Goal: Task Accomplishment & Management: Use online tool/utility

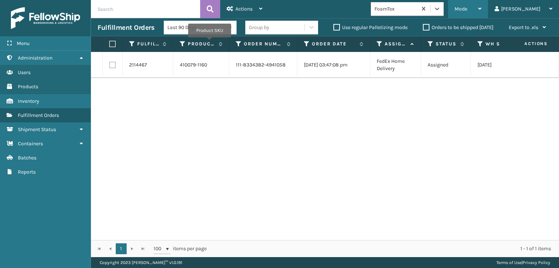
click at [483, 10] on div "Mode Regular Mode Picking Mode Labeling Mode Exit Scan Mode" at bounding box center [468, 9] width 40 height 18
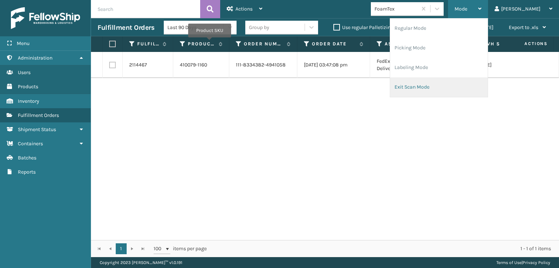
click at [442, 88] on li "Exit Scan Mode" at bounding box center [438, 87] width 97 height 20
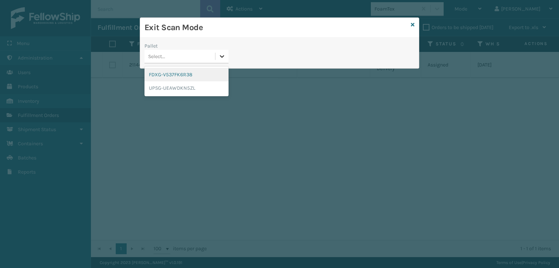
click at [224, 55] on icon at bounding box center [221, 56] width 7 height 7
click at [176, 75] on div "FDXG-V537FK6R38" at bounding box center [186, 74] width 84 height 13
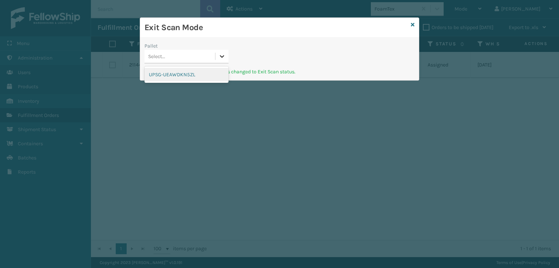
click at [223, 56] on icon at bounding box center [222, 56] width 4 height 3
click at [179, 71] on div "UPSG-UEAWDKN5ZL" at bounding box center [186, 74] width 84 height 13
click at [410, 23] on div "Exit Scan Mode" at bounding box center [279, 28] width 279 height 20
click at [414, 24] on icon at bounding box center [413, 24] width 4 height 5
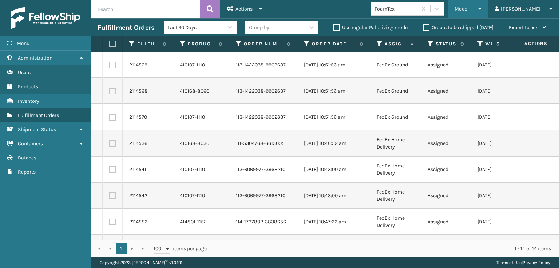
click at [467, 9] on span "Mode" at bounding box center [460, 9] width 13 height 6
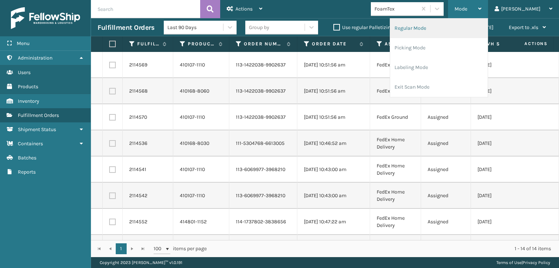
click at [437, 31] on li "Regular Mode" at bounding box center [438, 29] width 97 height 20
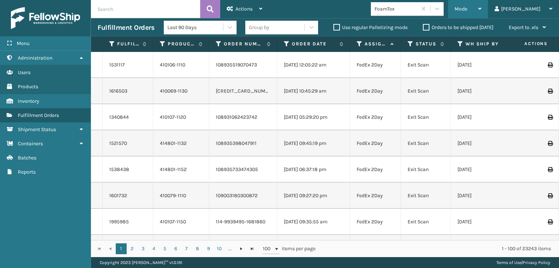
click at [467, 11] on span "Mode" at bounding box center [460, 9] width 13 height 6
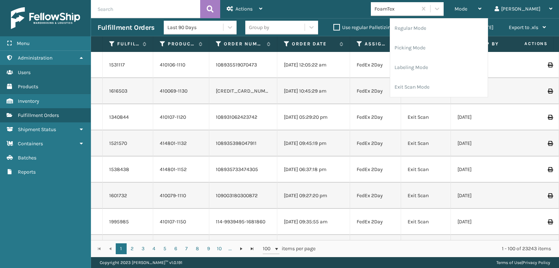
click at [383, 71] on td "FedEx 2Day" at bounding box center [375, 65] width 51 height 26
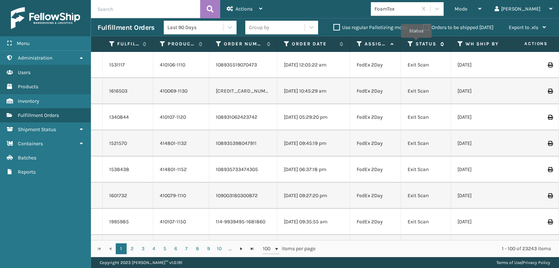
click at [416, 43] on label "Status" at bounding box center [425, 44] width 21 height 7
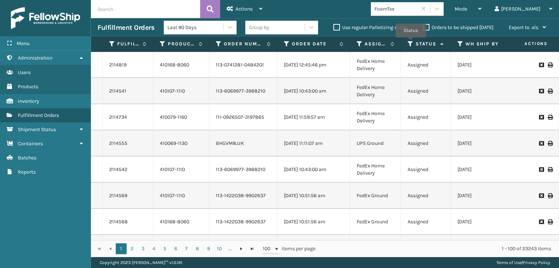
click at [411, 43] on icon at bounding box center [410, 44] width 6 height 7
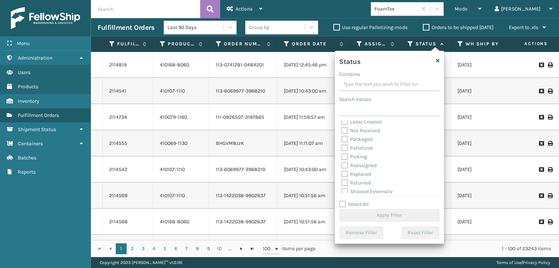
scroll to position [41, 0]
click at [346, 146] on label "Palletized" at bounding box center [356, 145] width 31 height 6
click at [342, 146] on input "Palletized" at bounding box center [341, 143] width 0 height 5
checkbox input "true"
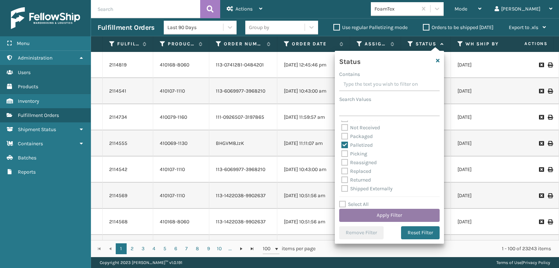
click at [377, 213] on button "Apply Filter" at bounding box center [389, 215] width 100 height 13
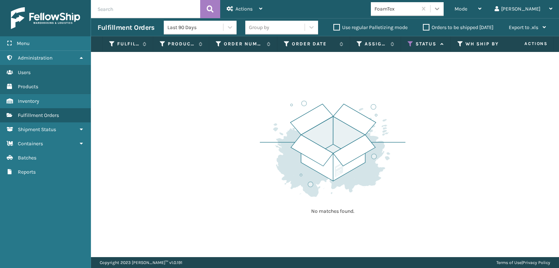
click at [441, 9] on icon at bounding box center [436, 8] width 7 height 7
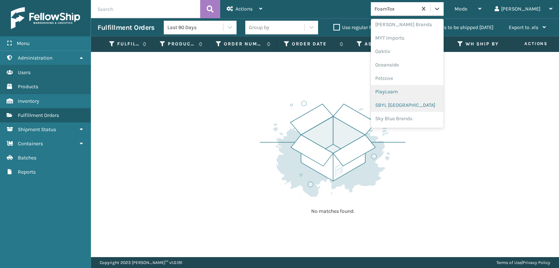
scroll to position [365, 0]
click at [413, 104] on div "SleepGeekz" at bounding box center [407, 106] width 73 height 13
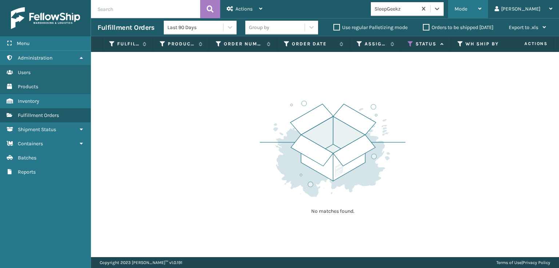
click at [467, 7] on span "Mode" at bounding box center [460, 9] width 13 height 6
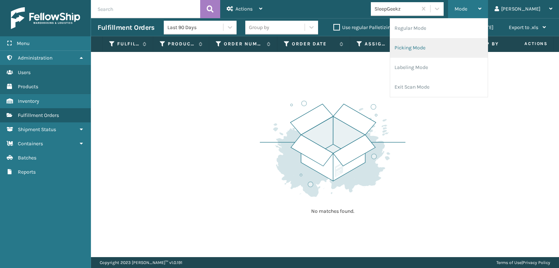
click at [442, 46] on li "Picking Mode" at bounding box center [438, 48] width 97 height 20
